Goal: Information Seeking & Learning: Check status

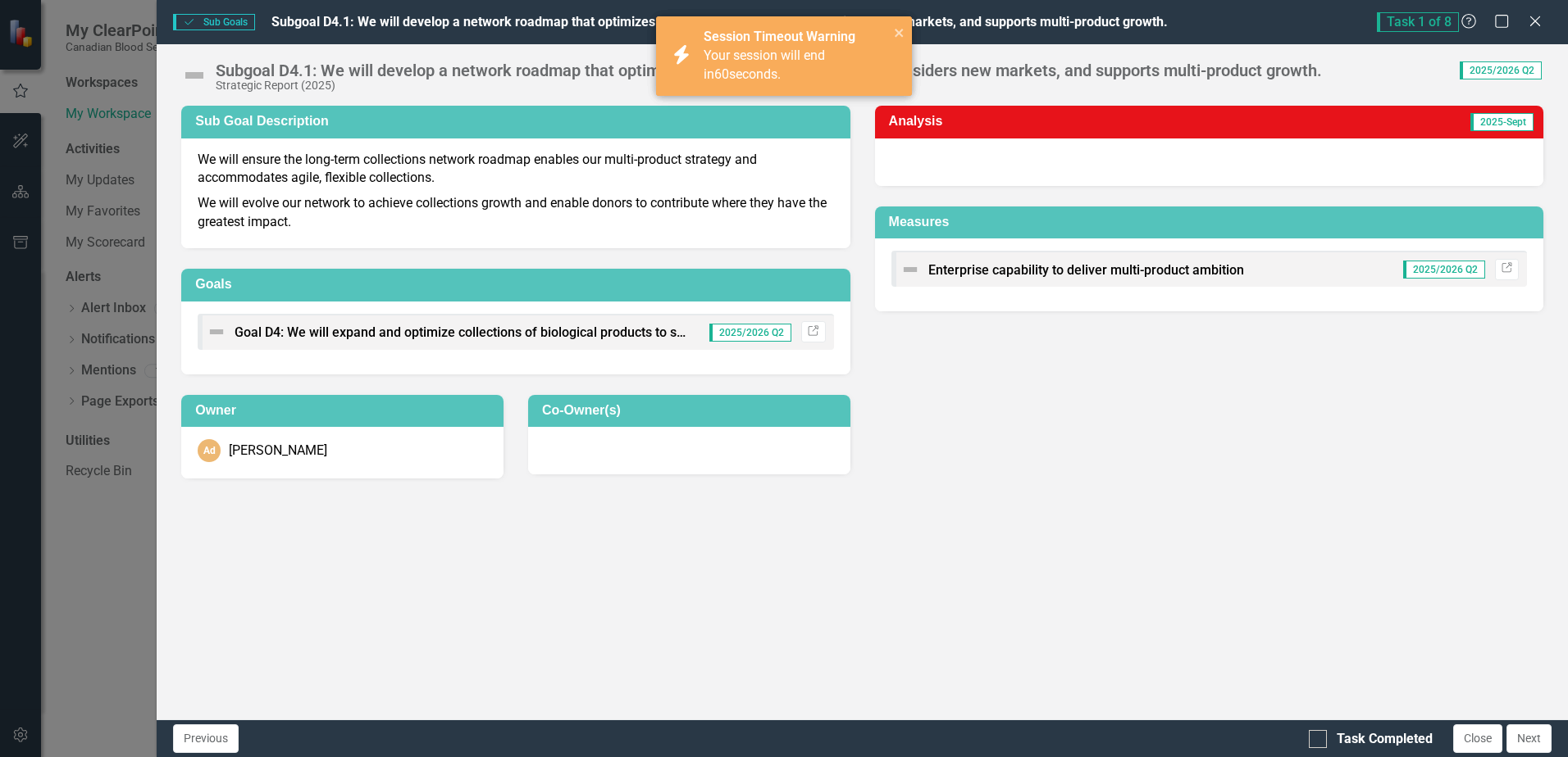
scroll to position [82, 0]
click at [893, 30] on icon "close" at bounding box center [899, 33] width 12 height 13
click at [898, 29] on icon "close" at bounding box center [899, 33] width 12 height 13
click at [897, 31] on icon "close" at bounding box center [898, 33] width 8 height 8
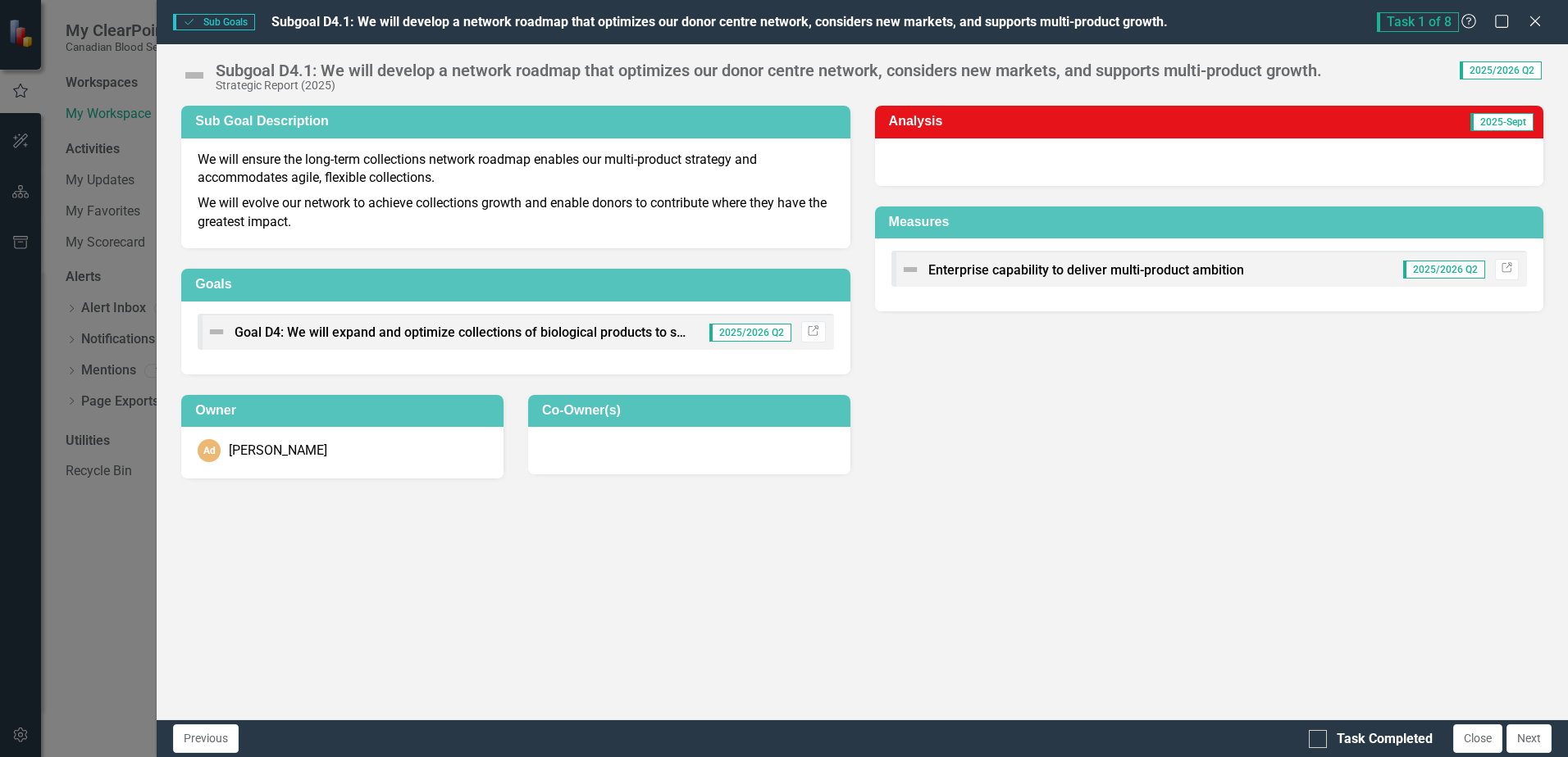
click at [1024, 563] on div "Sub Goal Description We will ensure the long-term collections network roadmap e…" at bounding box center [862, 412] width 1411 height 614
click at [1530, 18] on icon "Close" at bounding box center [1534, 20] width 21 height 15
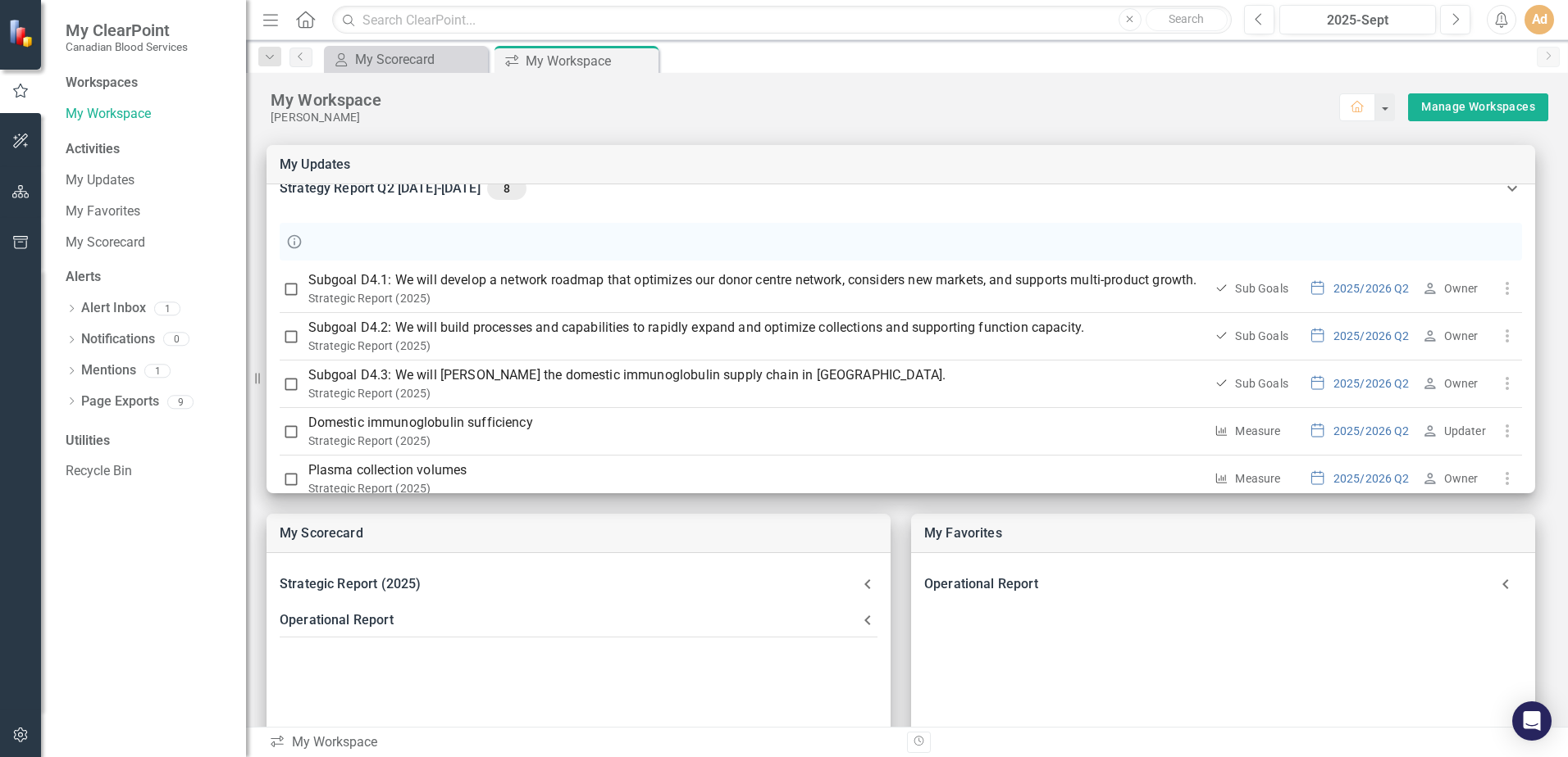
click at [182, 552] on div "Workspaces My Workspace Activities My Updates My Favorites My Scorecard Alerts …" at bounding box center [143, 415] width 205 height 683
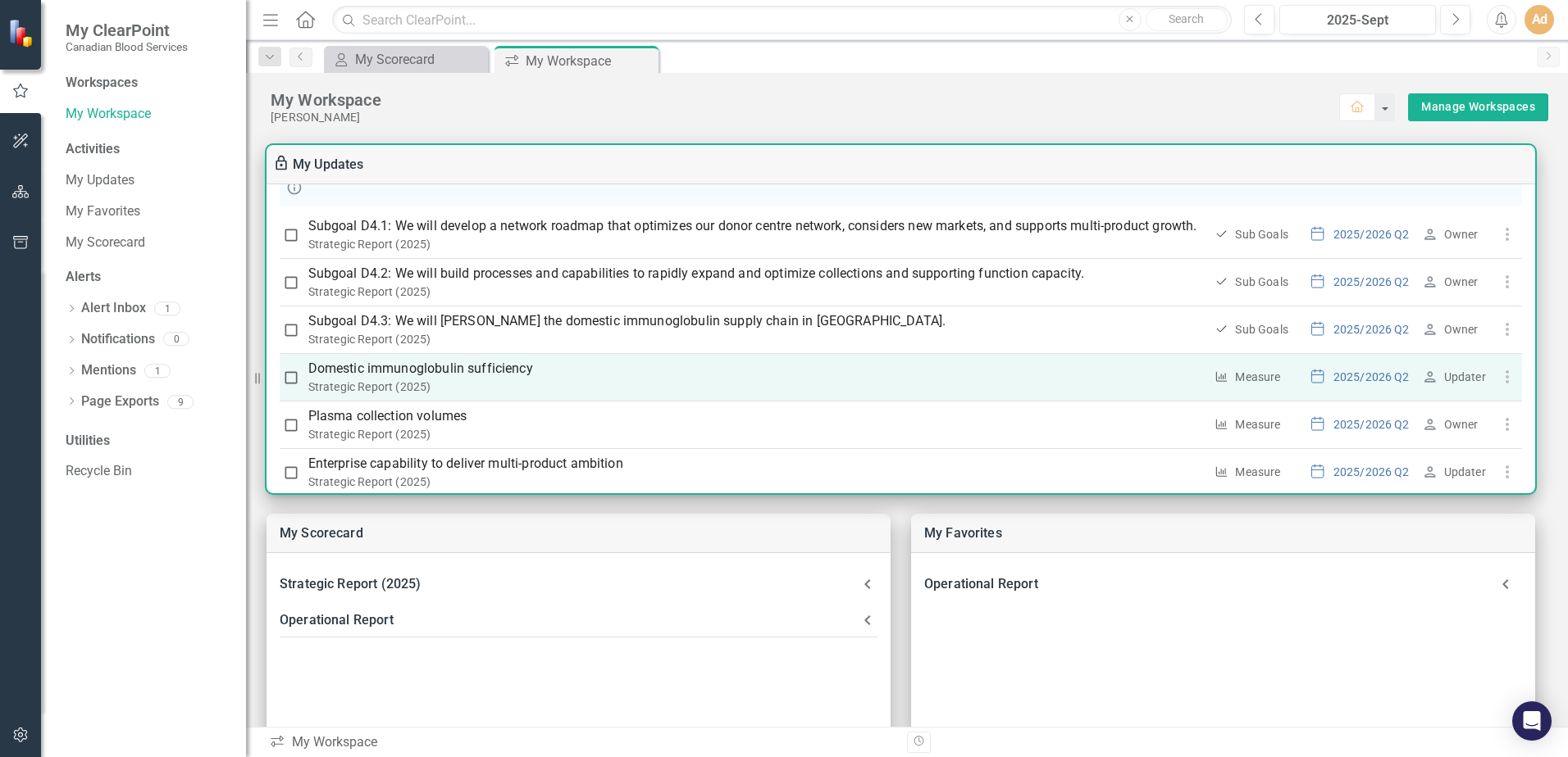
scroll to position [164, 0]
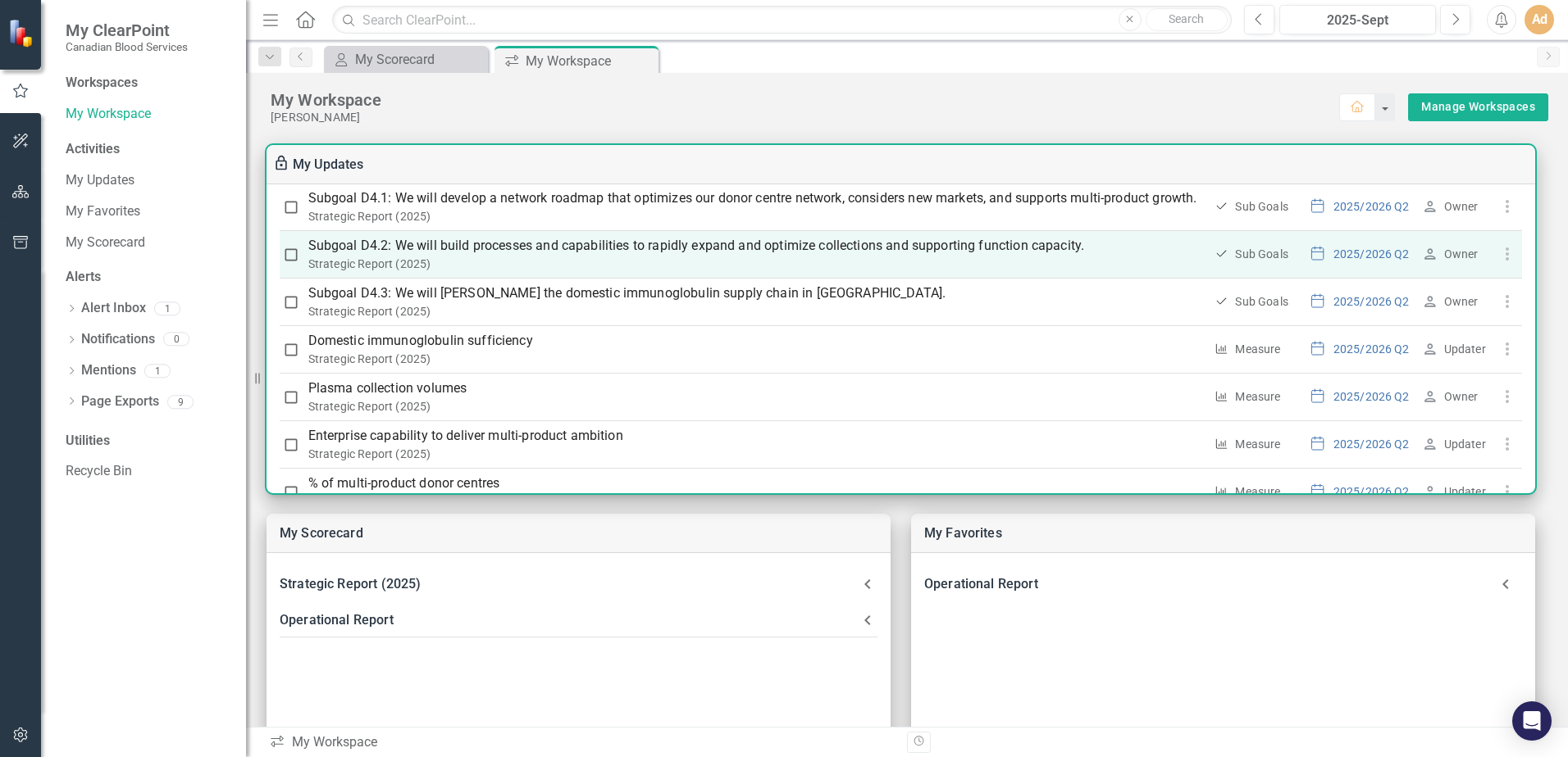
click at [601, 272] on div "Strategic Report (2025)" at bounding box center [756, 264] width 895 height 16
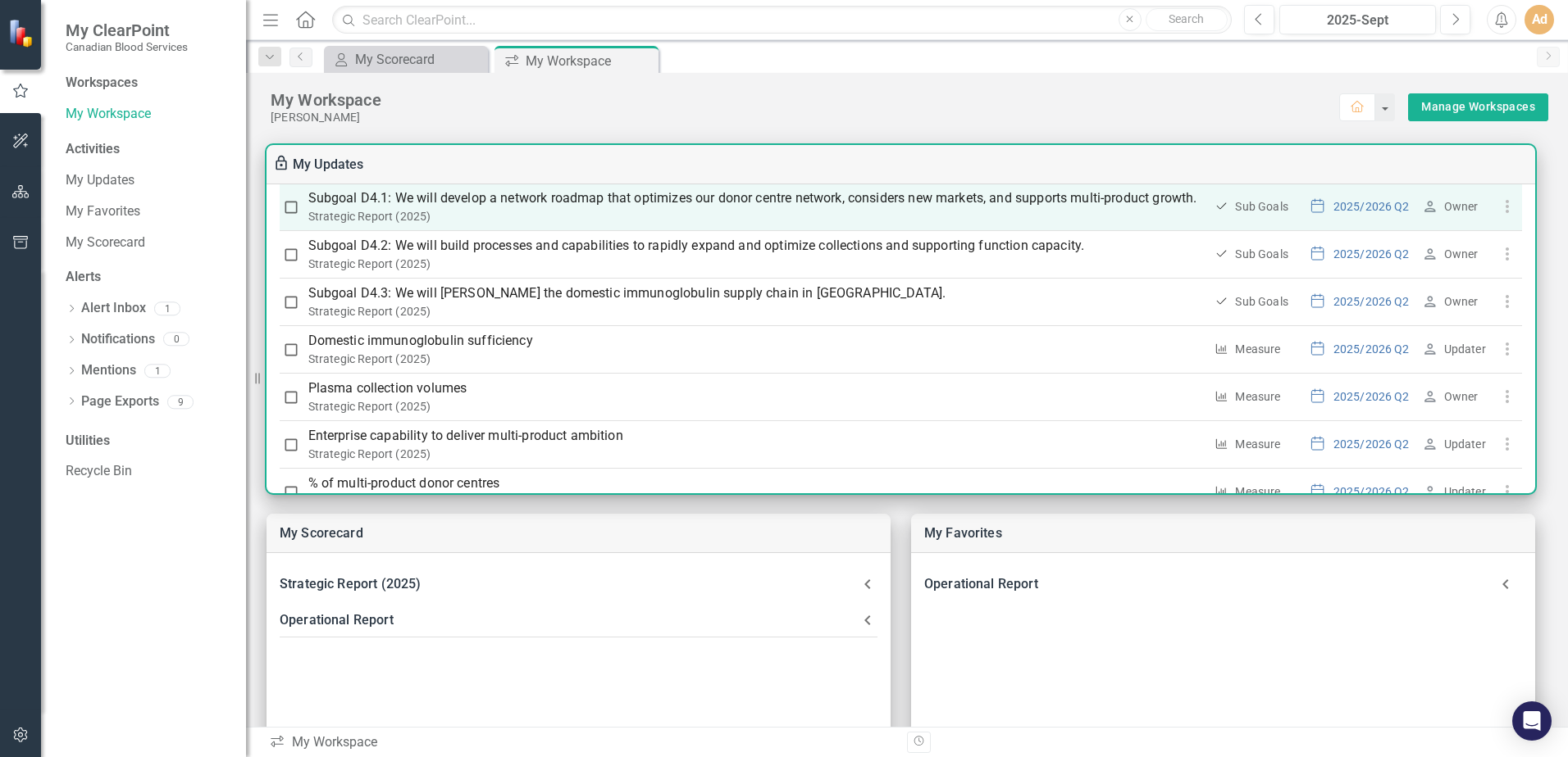
click at [600, 205] on p "Subgoal D4.1: We will develop a network roadmap that optimizes our donor centre…" at bounding box center [756, 199] width 895 height 20
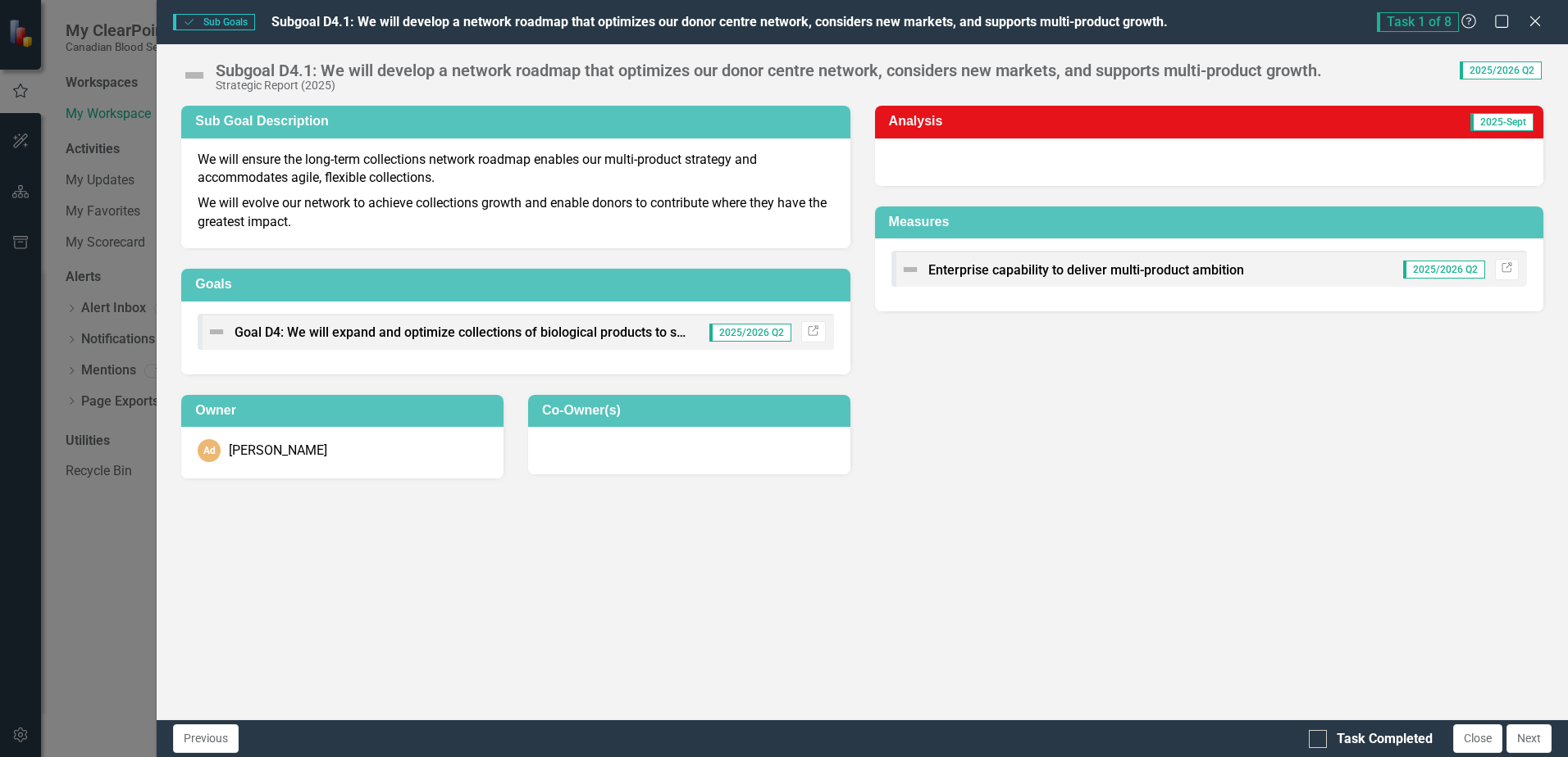
click at [1492, 122] on span "2025-Sept" at bounding box center [1502, 123] width 64 height 18
click at [1529, 12] on div "Close" at bounding box center [1534, 23] width 21 height 22
